Goal: Information Seeking & Learning: Find contact information

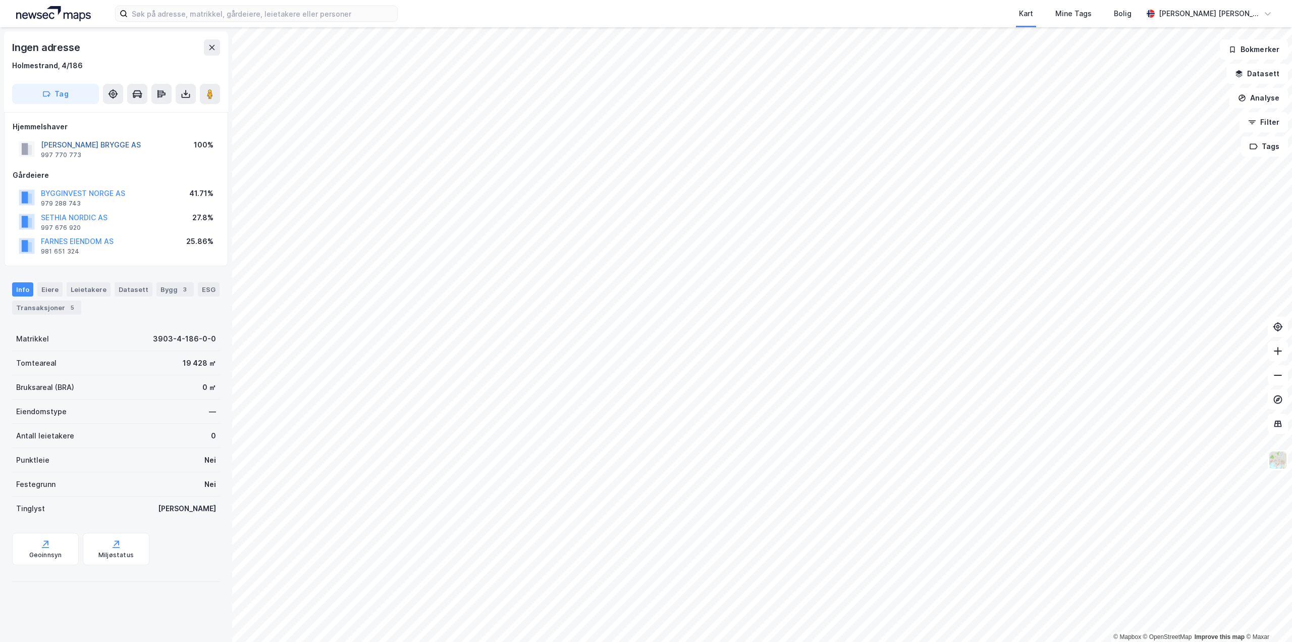
click at [0, 0] on button "[PERSON_NAME] BRYGGE AS" at bounding box center [0, 0] width 0 height 0
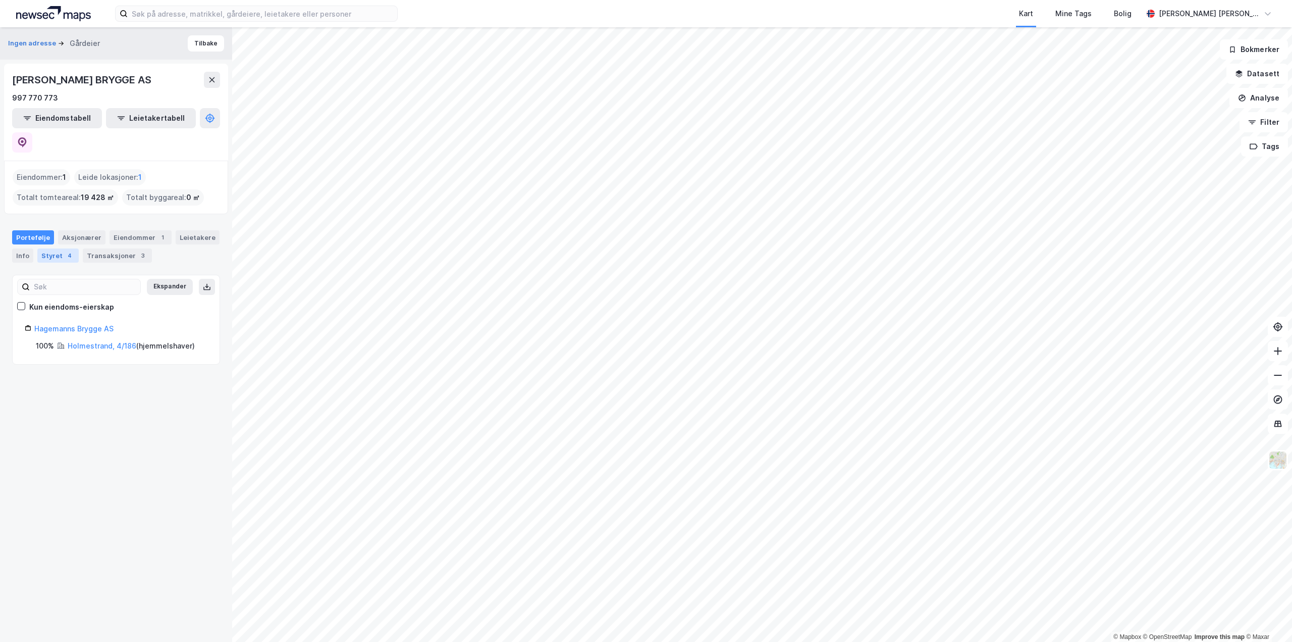
click at [46, 248] on div "Styret 4" at bounding box center [57, 255] width 41 height 14
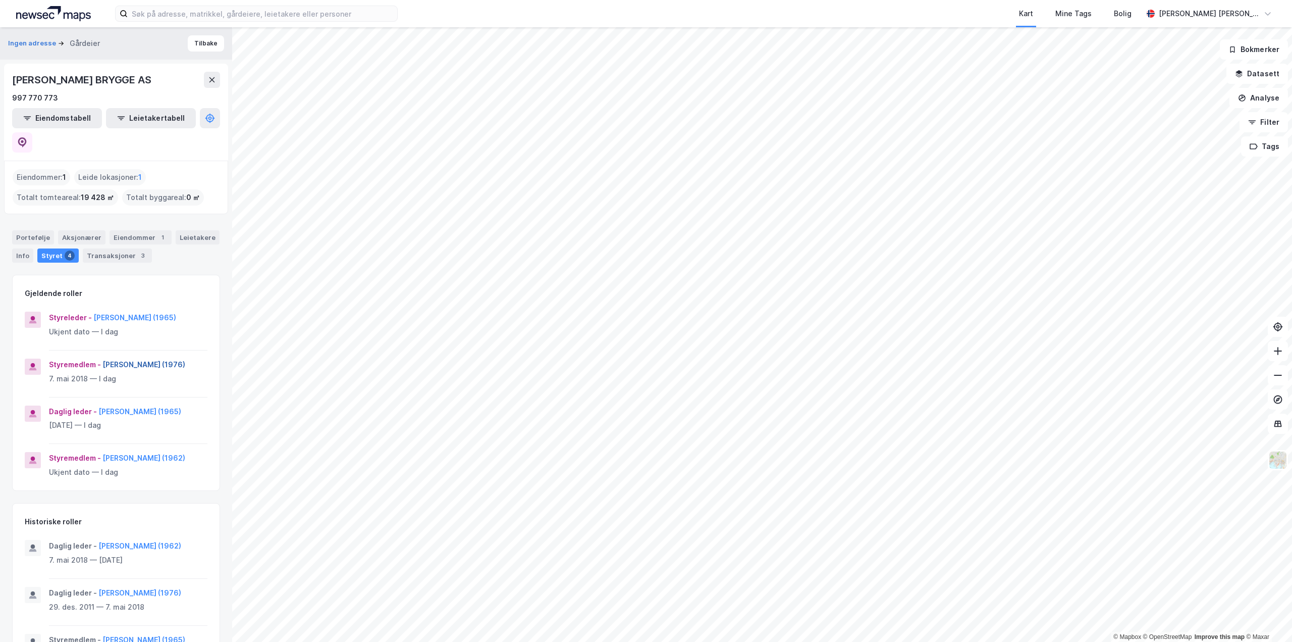
click at [0, 0] on button "[PERSON_NAME] (1976)" at bounding box center [0, 0] width 0 height 0
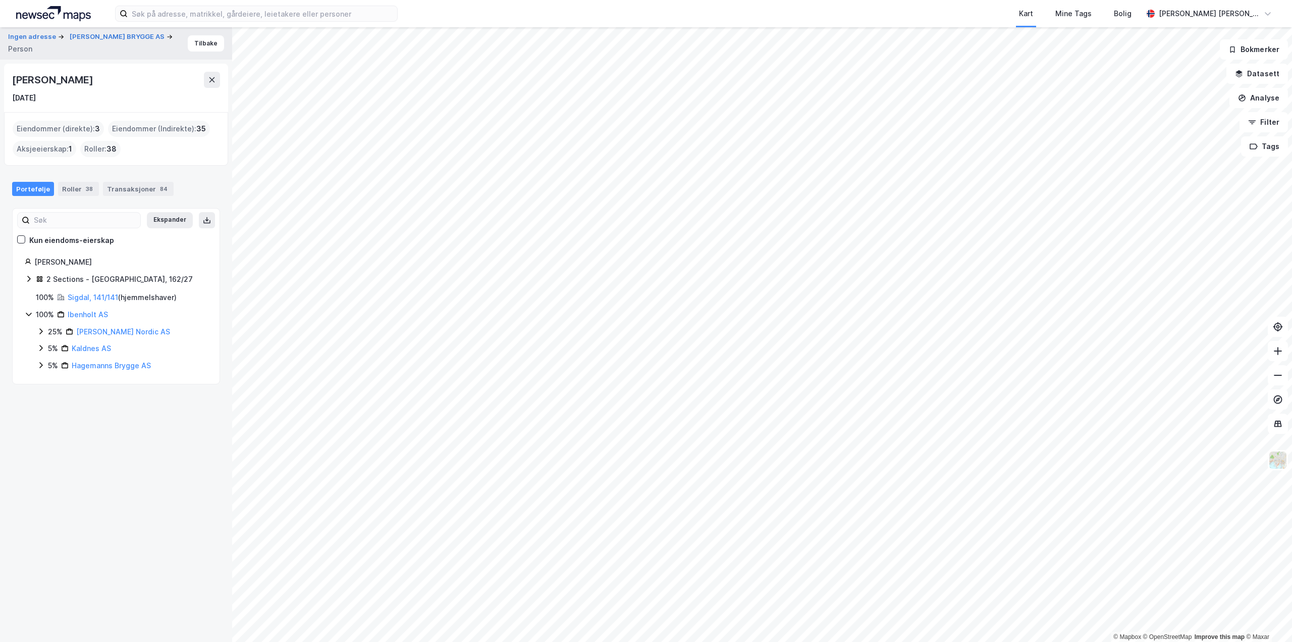
click at [26, 281] on icon at bounding box center [29, 279] width 8 height 8
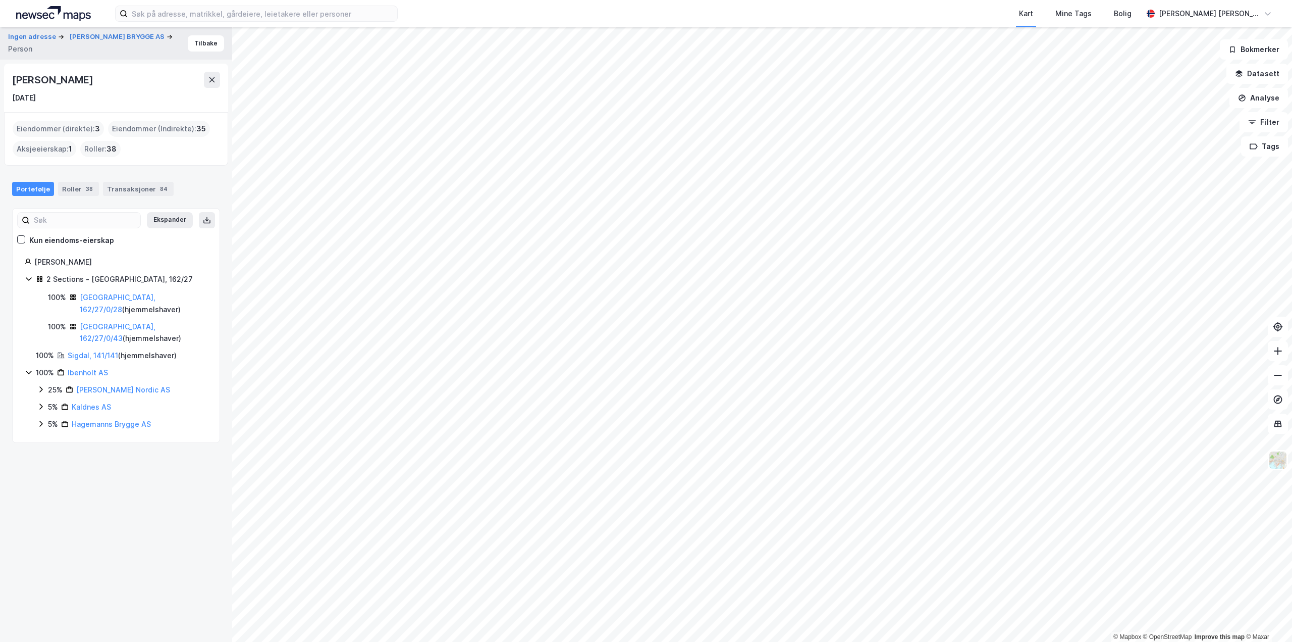
click at [25, 374] on icon at bounding box center [29, 372] width 8 height 8
